Goal: Use online tool/utility: Utilize a website feature to perform a specific function

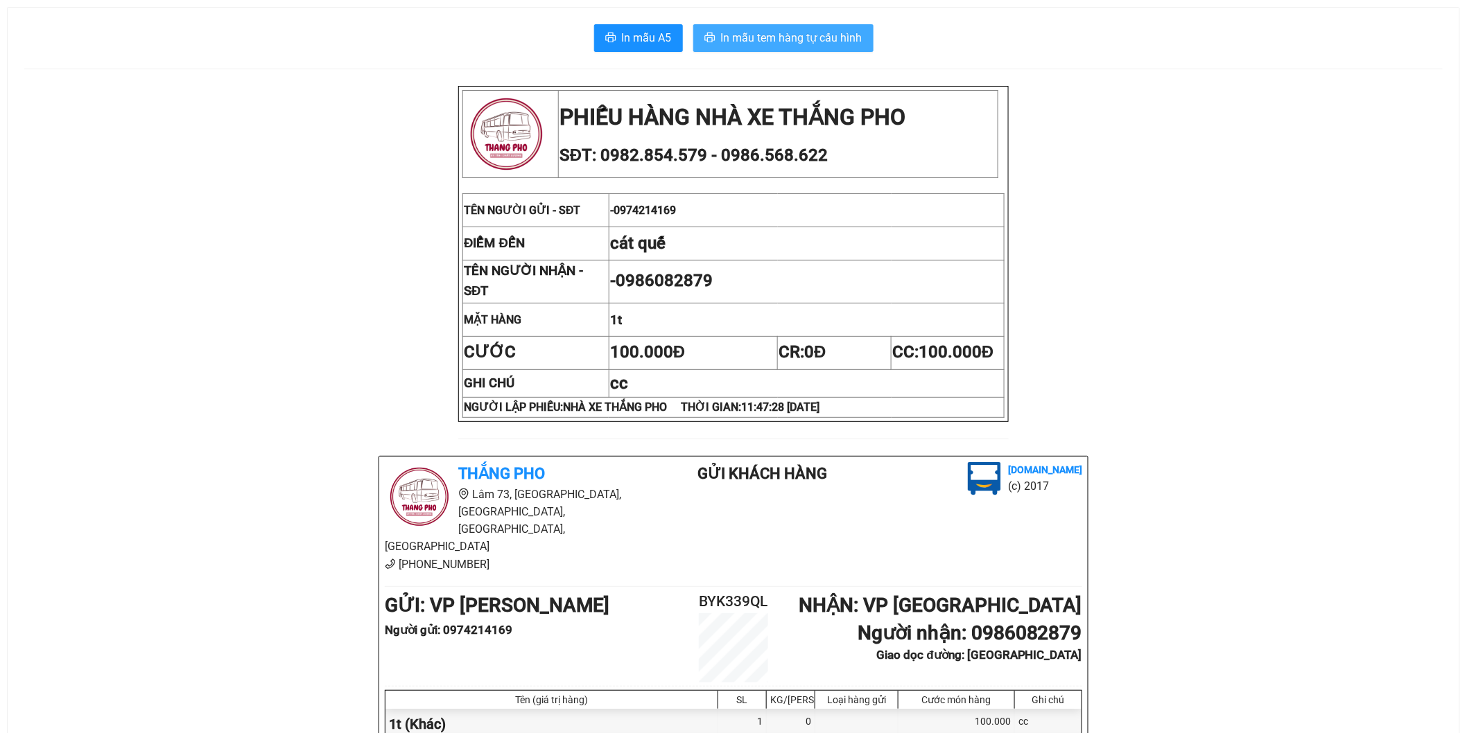
click at [779, 31] on span "In mẫu tem hàng tự cấu hình" at bounding box center [791, 37] width 141 height 17
click at [828, 43] on span "In mẫu tem hàng tự cấu hình" at bounding box center [791, 37] width 141 height 17
